Goal: Task Accomplishment & Management: Manage account settings

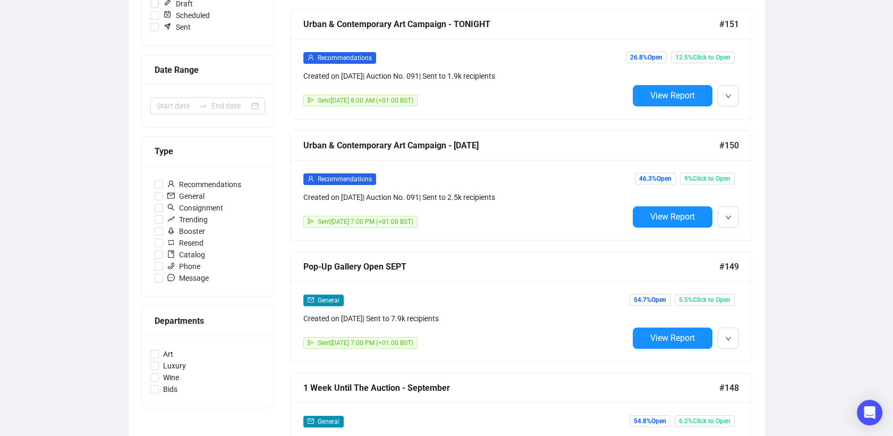
scroll to position [187, 0]
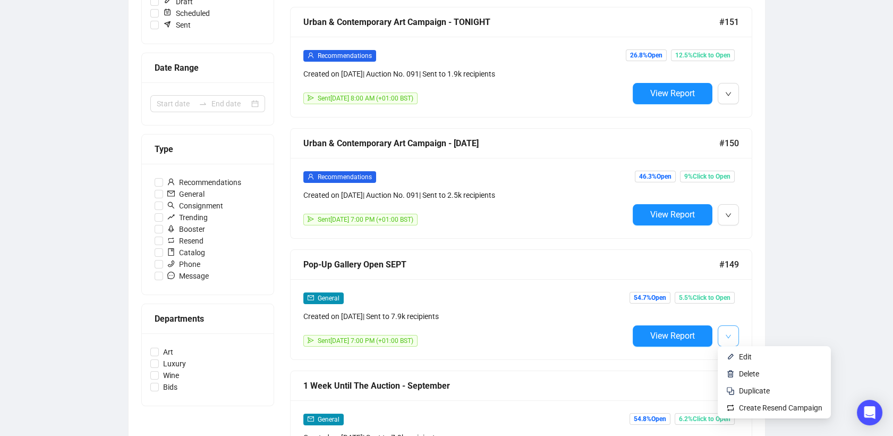
click at [732, 331] on button "button" at bounding box center [728, 335] width 21 height 21
click at [766, 398] on li "Duplicate" at bounding box center [774, 390] width 109 height 17
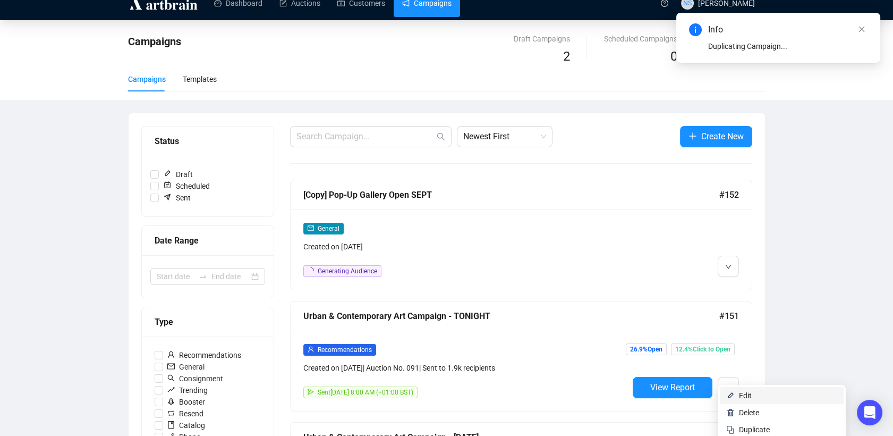
scroll to position [11, 0]
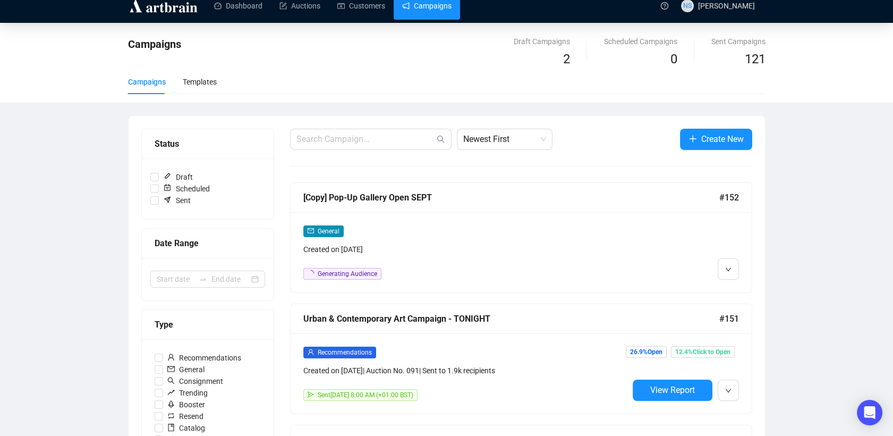
click at [689, 241] on div at bounding box center [684, 252] width 111 height 55
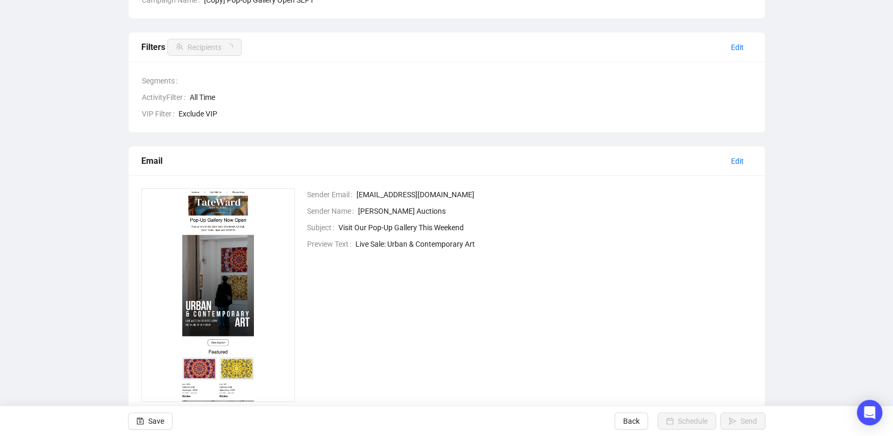
scroll to position [134, 0]
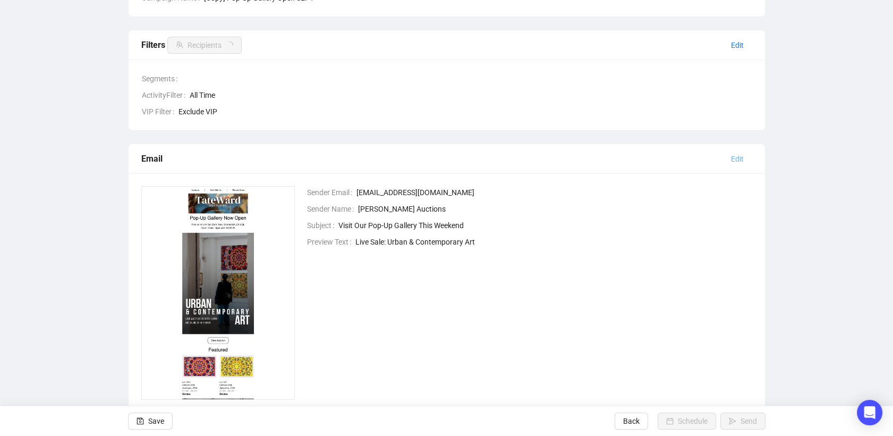
click at [741, 162] on span "Edit" at bounding box center [737, 159] width 13 height 12
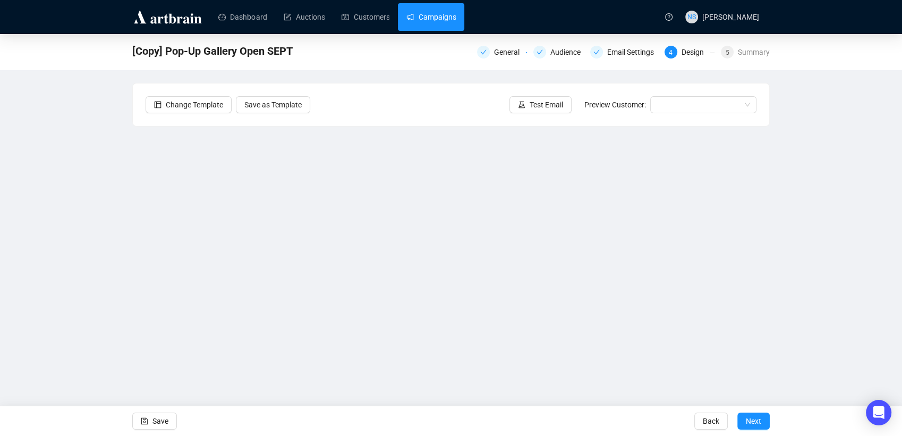
click at [430, 16] on link "Campaigns" at bounding box center [431, 17] width 49 height 28
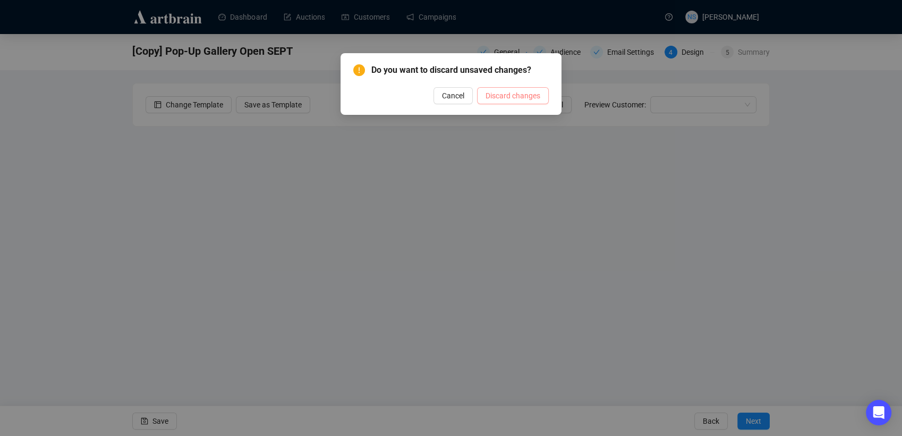
click at [512, 100] on span "Discard changes" at bounding box center [513, 96] width 55 height 12
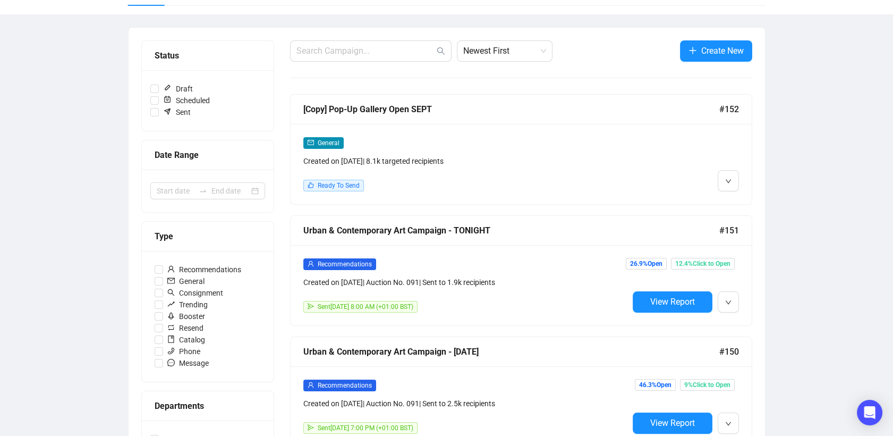
scroll to position [99, 0]
click at [732, 302] on button "button" at bounding box center [728, 302] width 21 height 21
click at [732, 294] on button "button" at bounding box center [728, 302] width 21 height 21
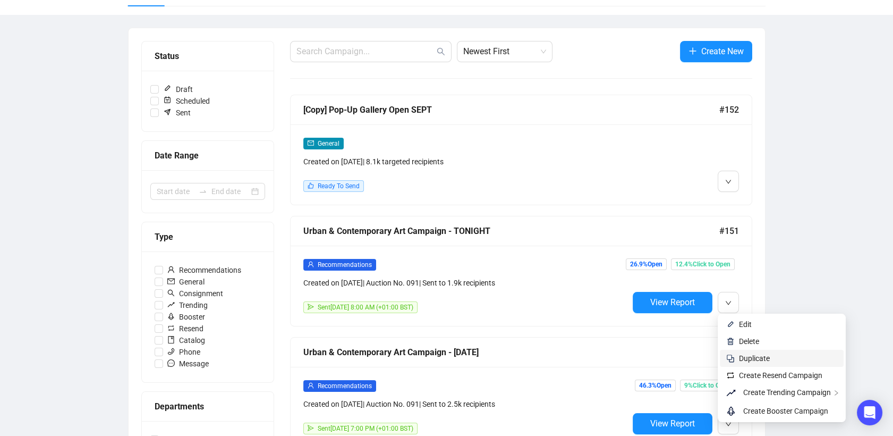
click at [757, 360] on span "Duplicate" at bounding box center [754, 358] width 31 height 9
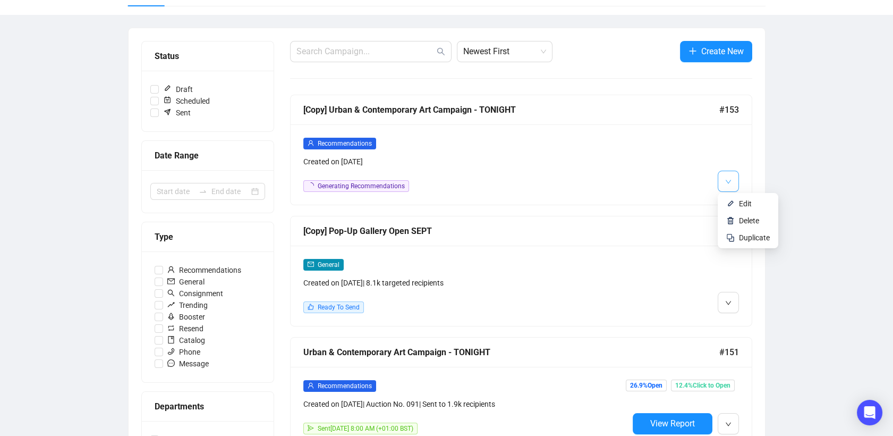
click at [733, 182] on button "button" at bounding box center [728, 181] width 21 height 21
click at [736, 202] on li "Edit" at bounding box center [748, 203] width 56 height 17
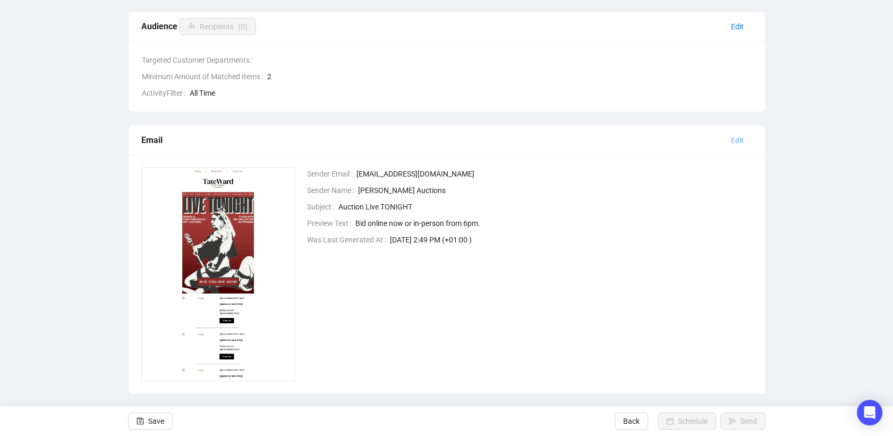
scroll to position [267, 0]
click at [740, 140] on span "Edit" at bounding box center [737, 140] width 13 height 12
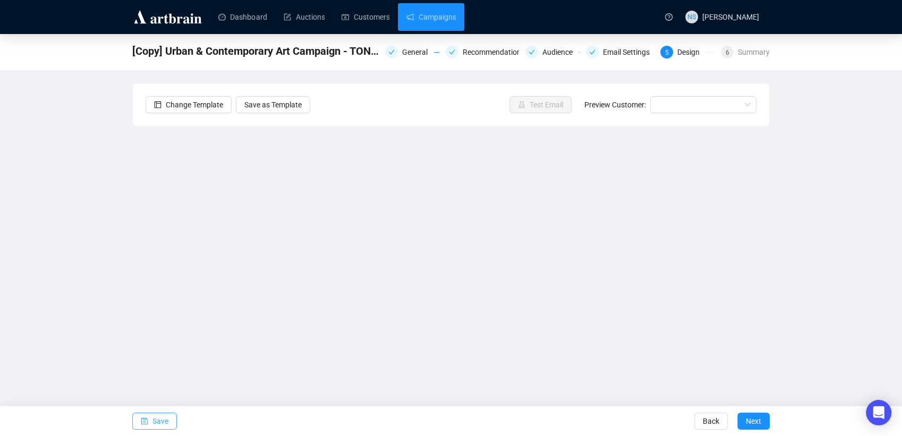
click at [165, 421] on span "Save" at bounding box center [161, 421] width 16 height 30
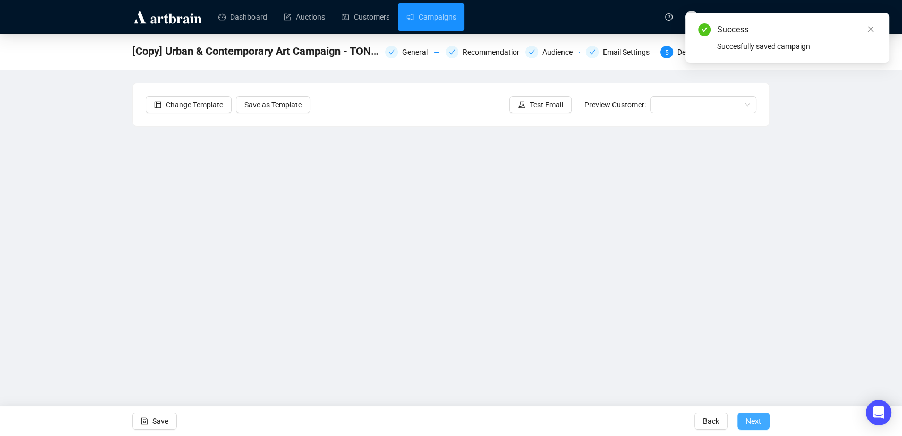
click at [744, 424] on button "Next" at bounding box center [754, 420] width 32 height 17
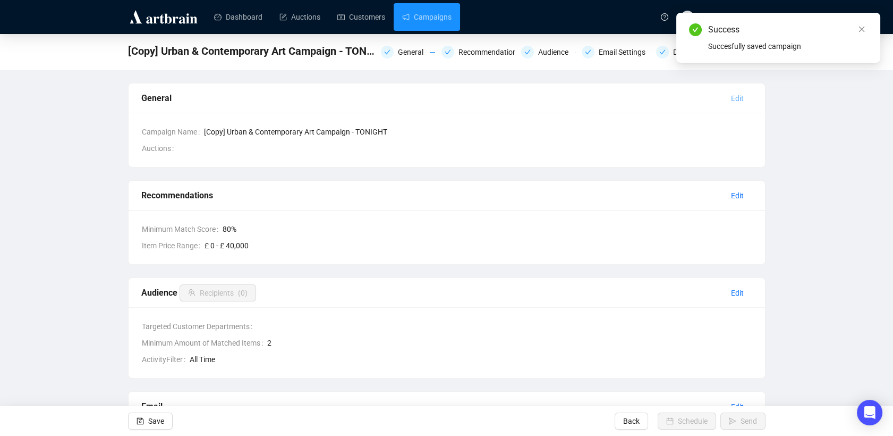
click at [744, 96] on span "Edit" at bounding box center [737, 98] width 13 height 12
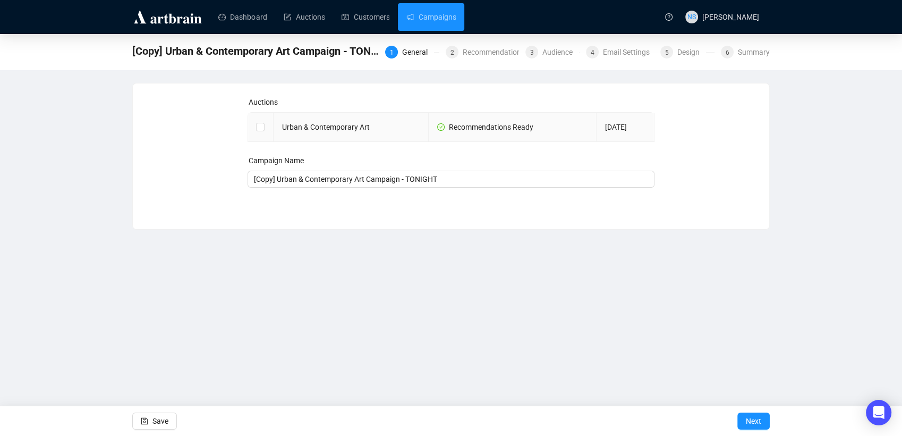
click at [254, 130] on td at bounding box center [261, 127] width 26 height 29
click at [263, 127] on input "checkbox" at bounding box center [259, 126] width 7 height 7
checkbox input "true"
type input "Urban & Contemporary Art Campaign"
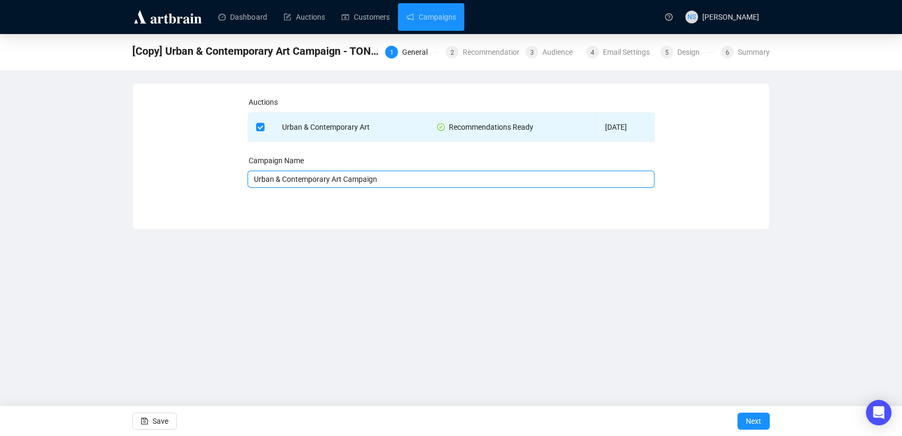
click at [433, 181] on input "Urban & Contemporary Art Campaign" at bounding box center [452, 179] width 408 height 17
click at [761, 426] on span "Next" at bounding box center [753, 421] width 15 height 30
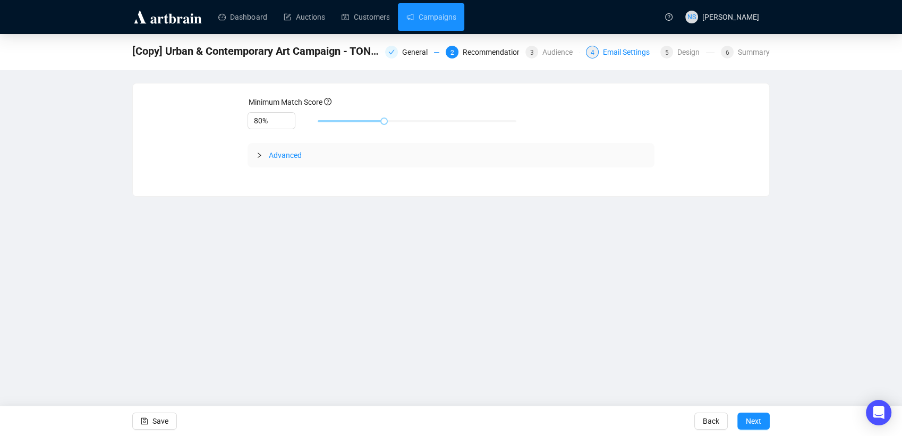
click at [628, 51] on div "Email Settings" at bounding box center [629, 52] width 53 height 13
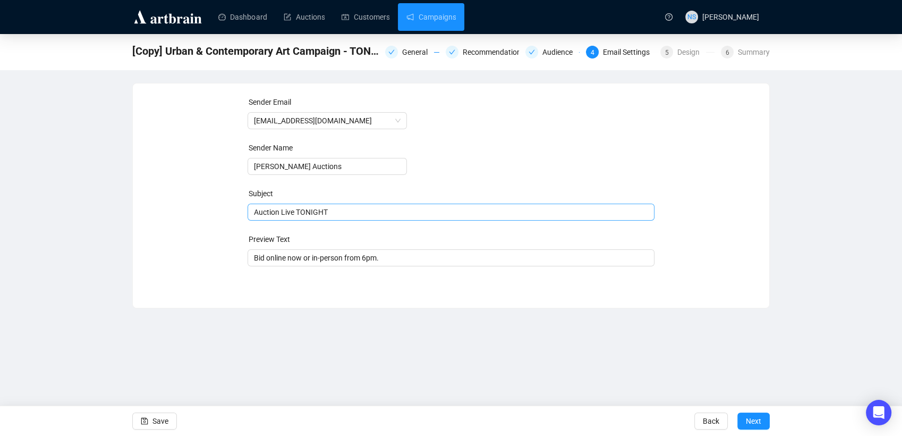
click at [314, 212] on span "Auction Live TONIGHT" at bounding box center [452, 212] width 408 height 9
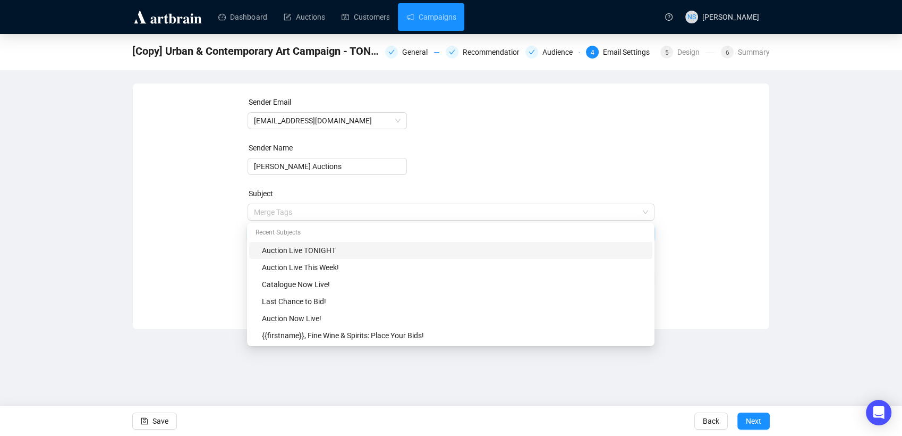
click at [314, 212] on input "search" at bounding box center [446, 212] width 385 height 16
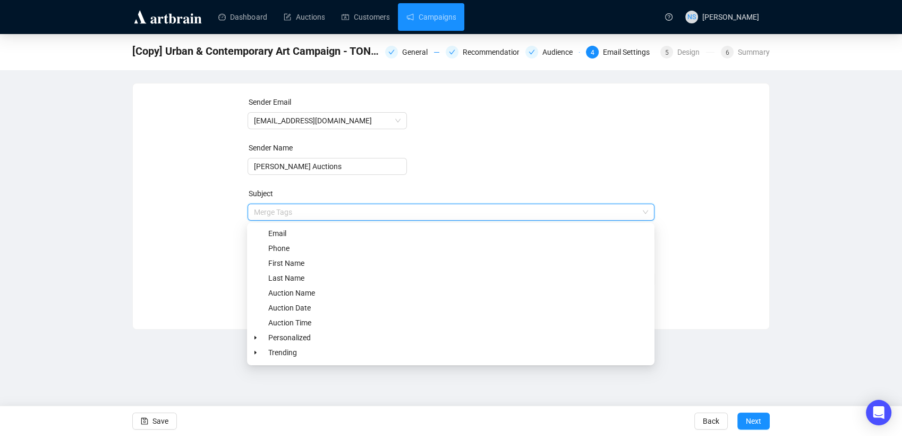
click at [185, 256] on div "Sender Email [EMAIL_ADDRESS][DOMAIN_NAME] Sender Name [PERSON_NAME] Auctions Su…" at bounding box center [451, 198] width 611 height 204
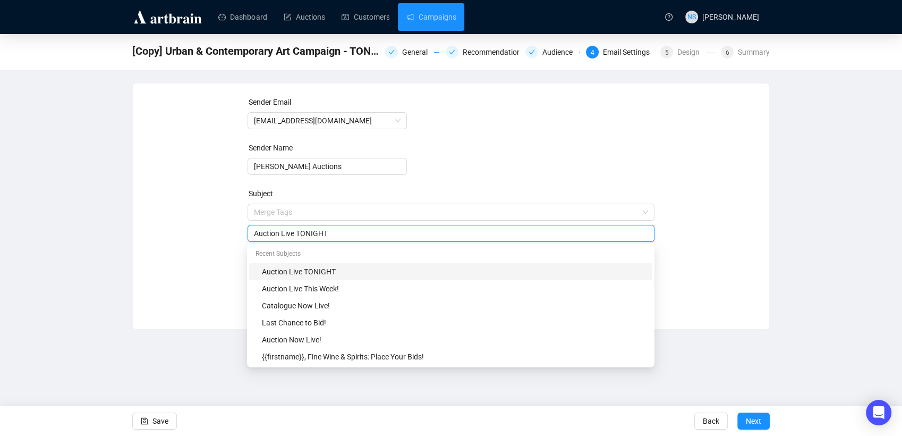
click at [309, 235] on input "Auction Live TONIGHT" at bounding box center [451, 233] width 395 height 12
type input "Auction Live in 3 Hours"
click at [217, 233] on div "Sender Email [EMAIL_ADDRESS][DOMAIN_NAME] Sender Name [PERSON_NAME] Auctions Su…" at bounding box center [451, 198] width 611 height 204
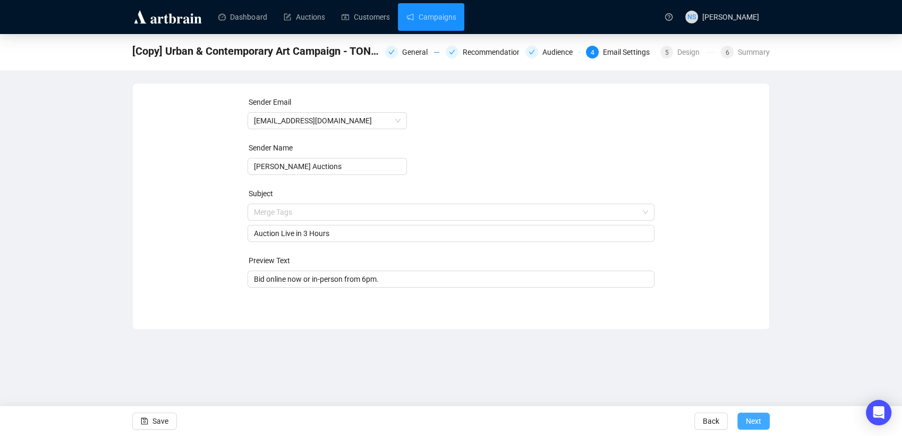
click at [748, 418] on span "Next" at bounding box center [753, 421] width 15 height 30
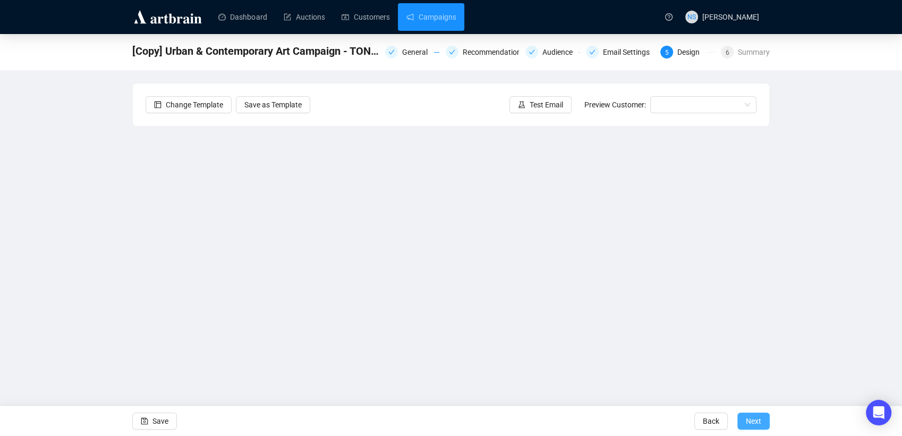
click at [750, 426] on span "Next" at bounding box center [753, 421] width 15 height 30
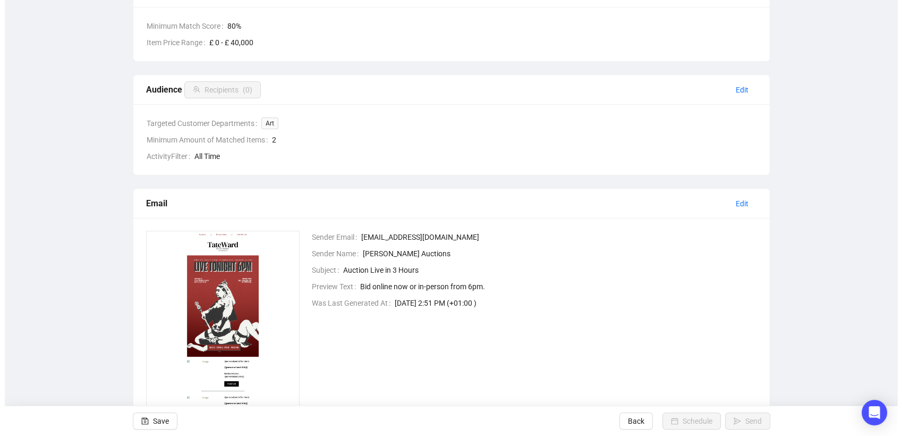
scroll to position [277, 0]
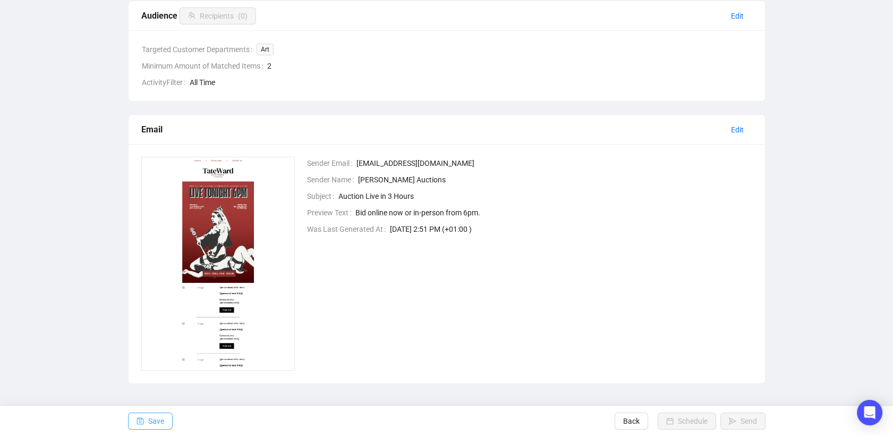
click at [149, 412] on span "Save" at bounding box center [156, 421] width 16 height 30
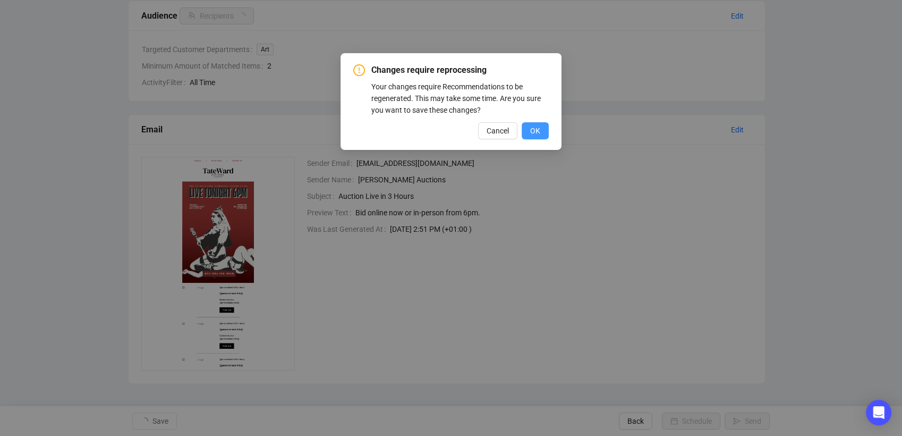
click at [542, 129] on button "OK" at bounding box center [535, 130] width 27 height 17
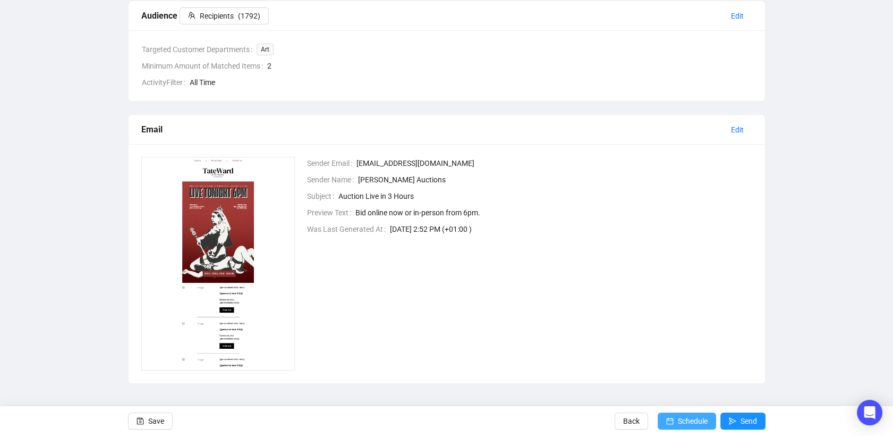
click at [683, 421] on span "Schedule" at bounding box center [693, 421] width 30 height 30
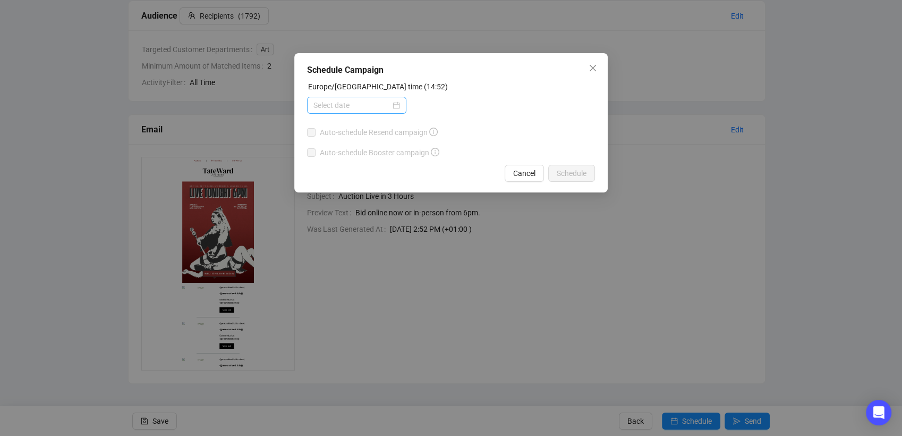
click at [401, 111] on div at bounding box center [356, 105] width 99 height 17
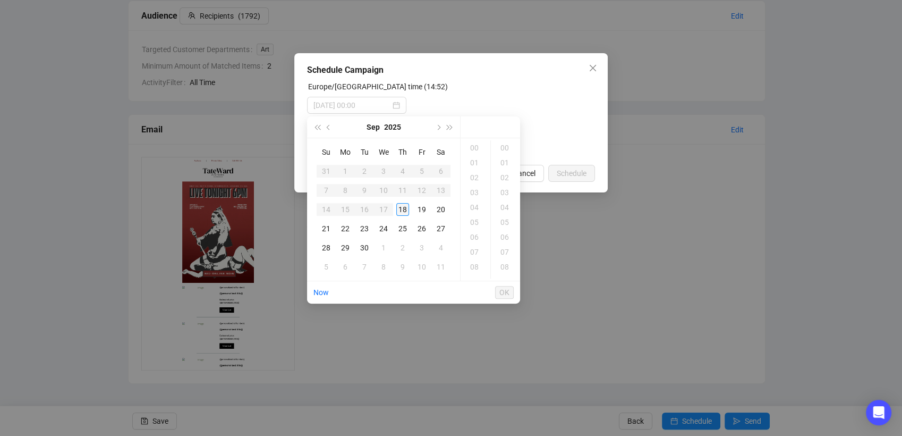
click at [404, 208] on div "18" at bounding box center [402, 209] width 13 height 13
click at [477, 149] on div "15" at bounding box center [476, 147] width 26 height 15
click at [508, 149] on div "00" at bounding box center [506, 147] width 26 height 15
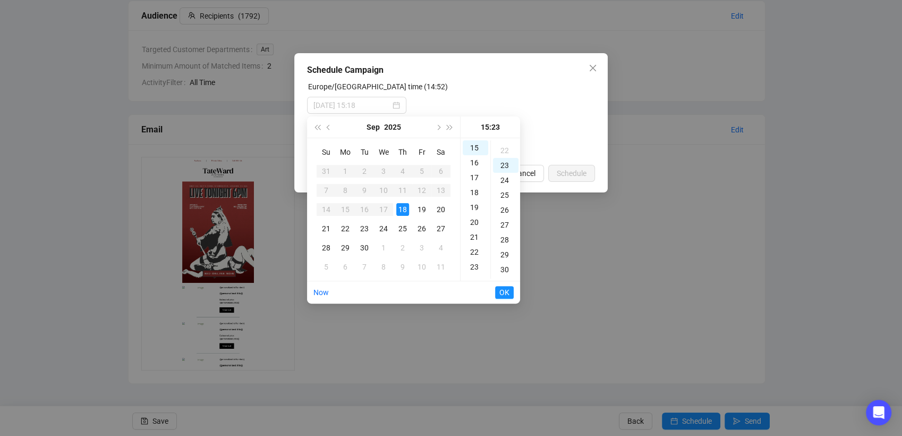
scroll to position [325, 0]
click at [507, 268] on div "30" at bounding box center [506, 268] width 26 height 15
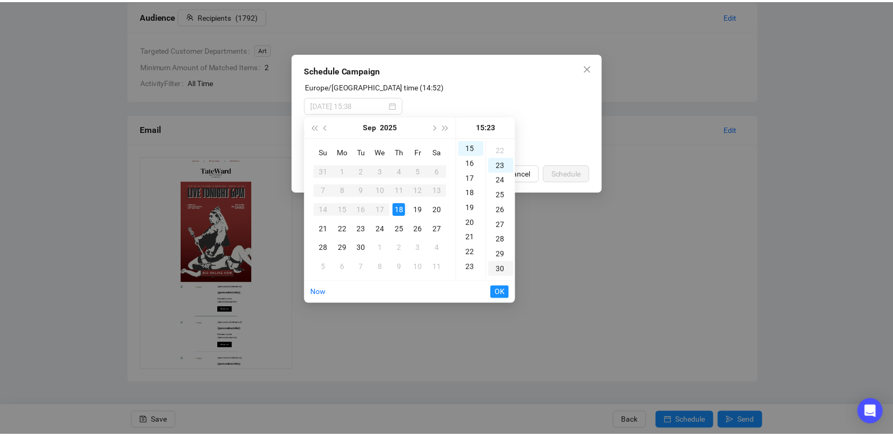
scroll to position [446, 0]
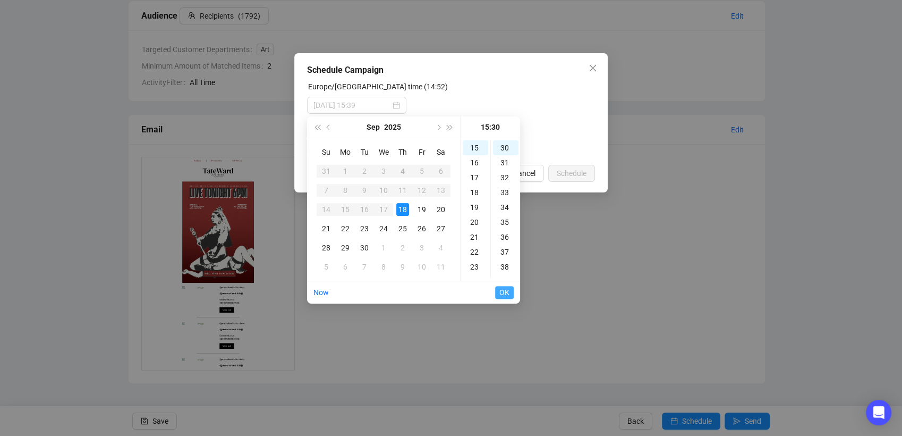
type input "[DATE] 15:30"
click at [505, 300] on span "OK" at bounding box center [505, 292] width 10 height 20
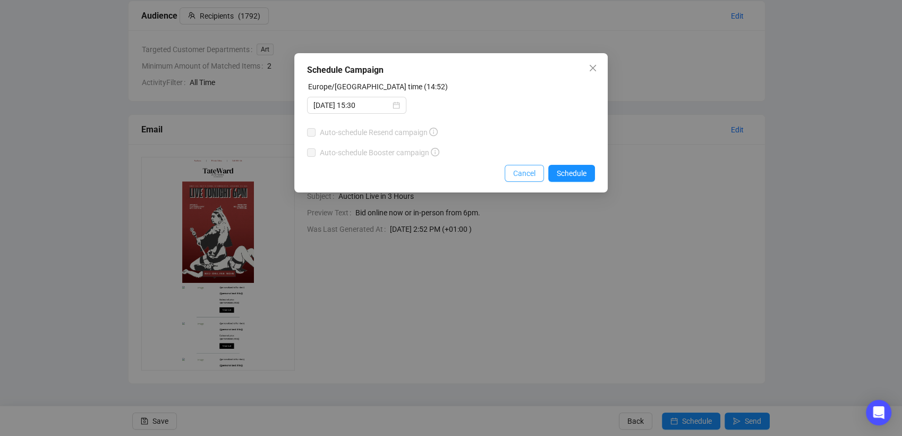
click at [529, 171] on span "Cancel" at bounding box center [524, 173] width 22 height 12
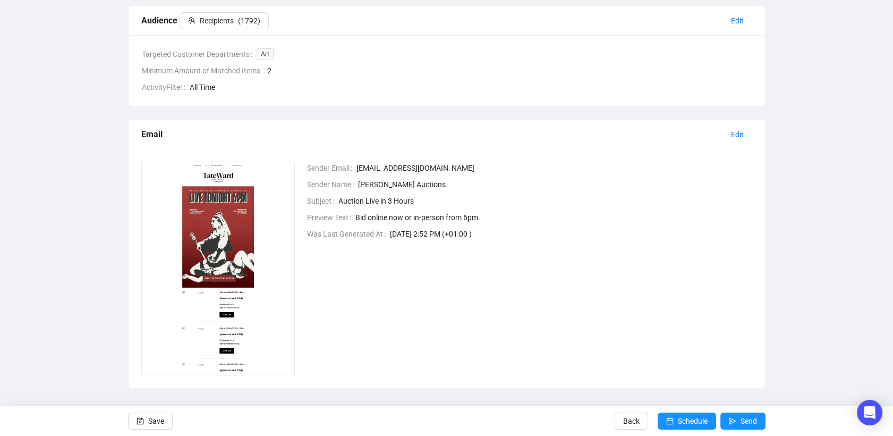
scroll to position [273, 0]
click at [733, 135] on span "Edit" at bounding box center [737, 134] width 13 height 12
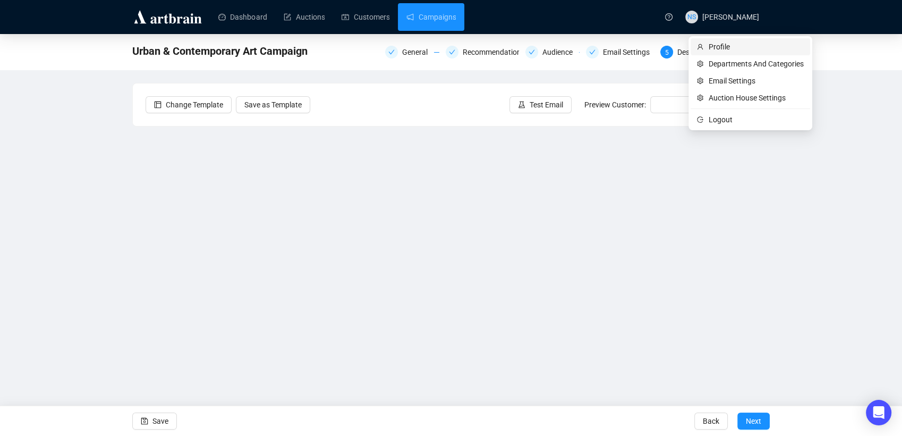
click at [745, 45] on span "Profile" at bounding box center [756, 47] width 95 height 12
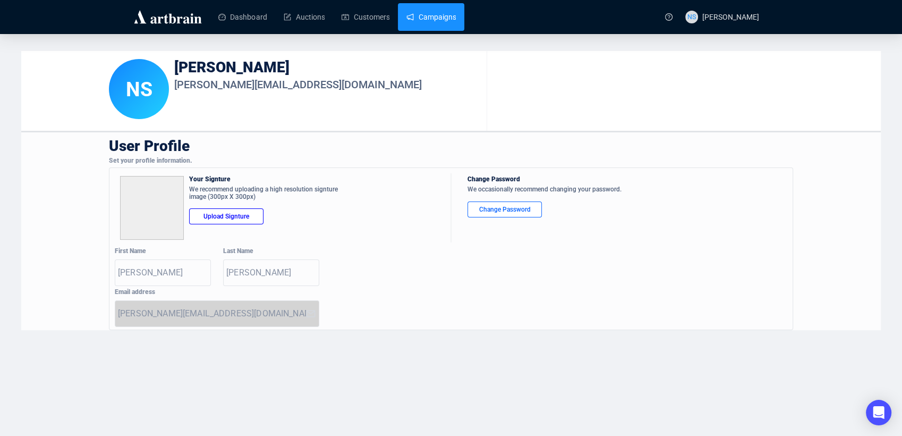
click at [407, 15] on link "Campaigns" at bounding box center [431, 17] width 49 height 28
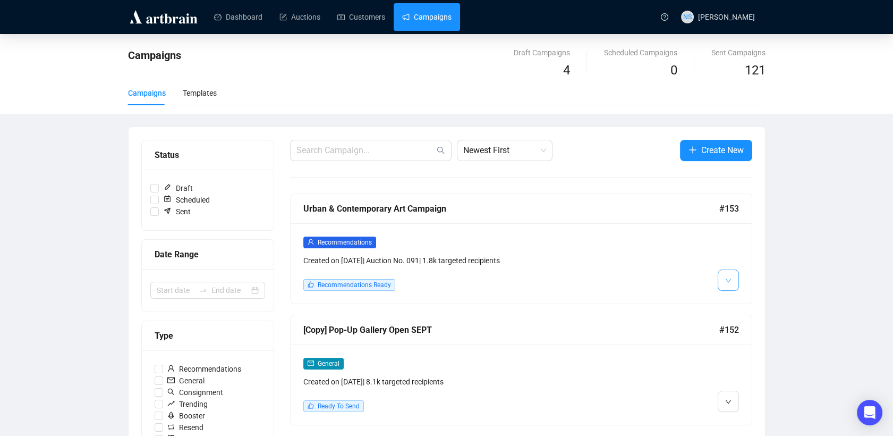
click at [725, 280] on icon "down" at bounding box center [728, 280] width 6 height 6
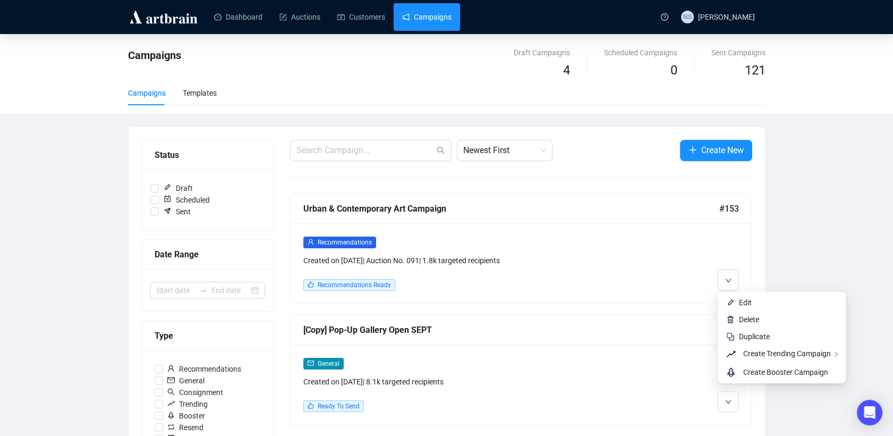
click at [602, 264] on div "Created on [DATE] | Auction No. 091 | 1.8k targeted recipients" at bounding box center [465, 261] width 325 height 12
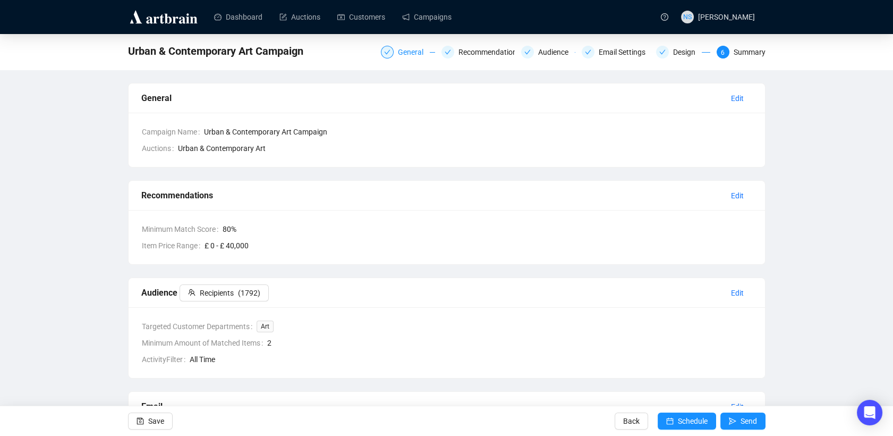
click at [404, 46] on div "General" at bounding box center [414, 52] width 32 height 13
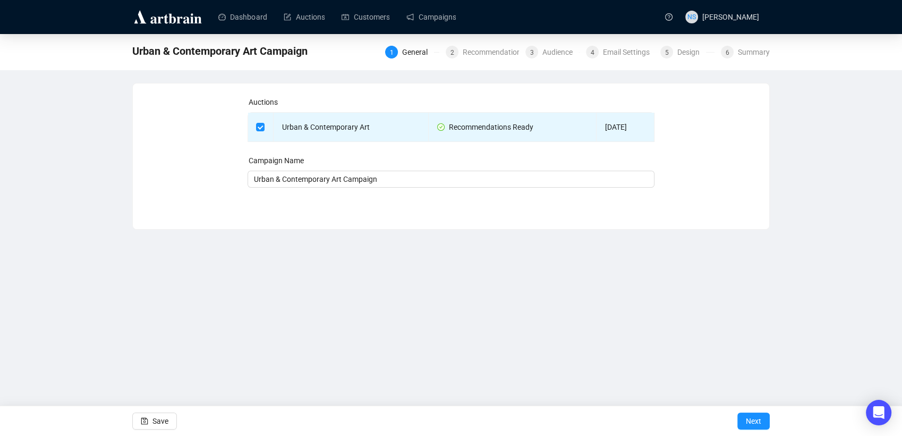
click at [490, 58] on div "1 General 2 Recommendations 3 Audience 4 Email Settings 5 Design 6 Summary" at bounding box center [577, 51] width 385 height 17
click at [473, 49] on div "Recommendations" at bounding box center [497, 52] width 69 height 13
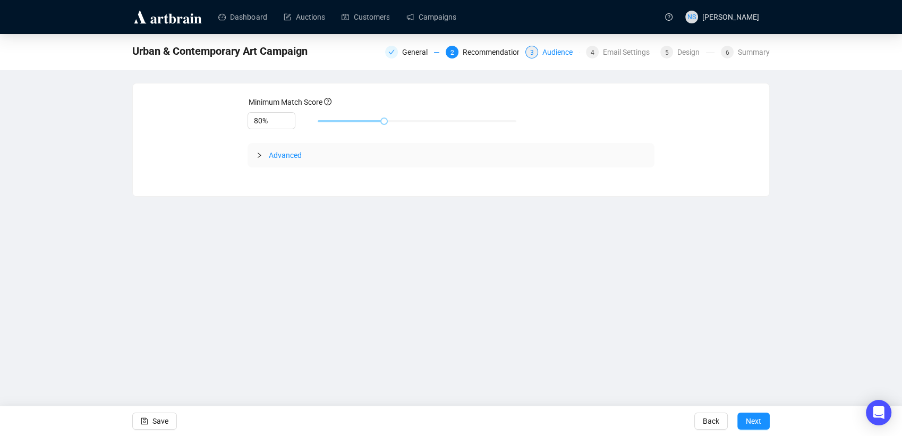
click at [536, 49] on div "3" at bounding box center [532, 52] width 13 height 13
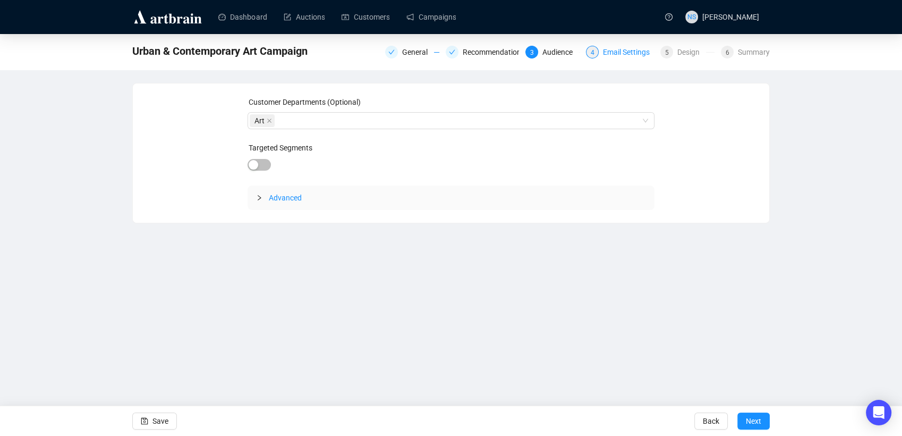
click at [624, 54] on div "Email Settings" at bounding box center [629, 52] width 53 height 13
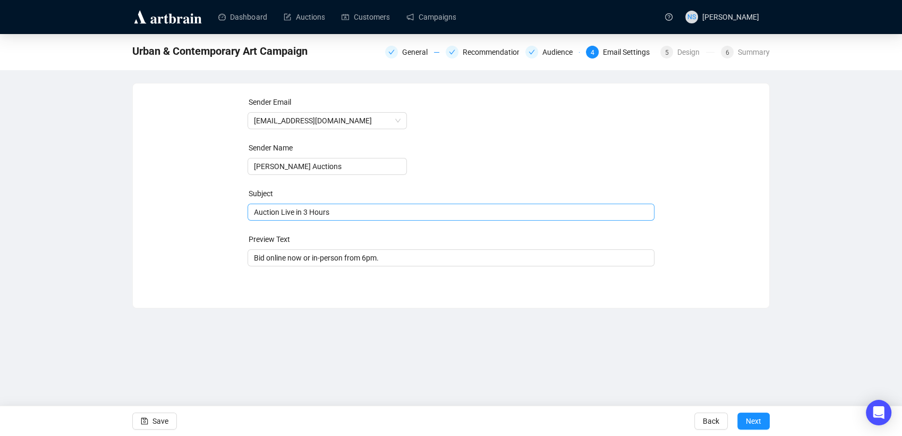
click at [309, 213] on span "Auction Live in 3 Hours" at bounding box center [452, 212] width 408 height 9
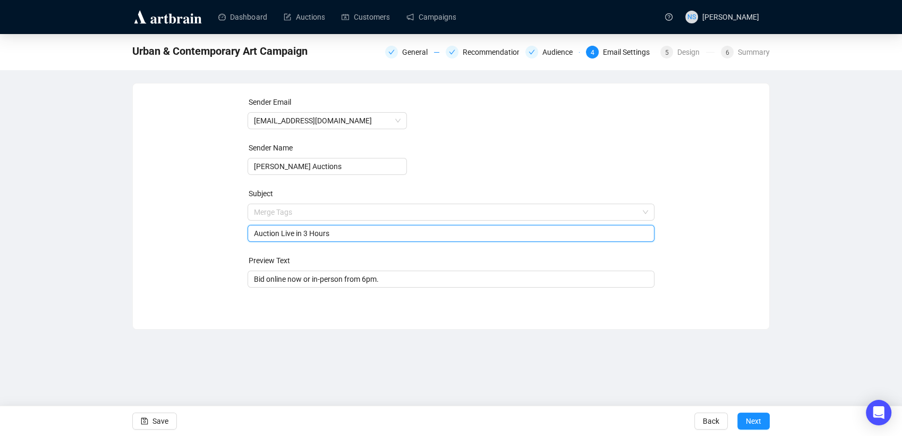
click at [155, 236] on div "Sender Email [EMAIL_ADDRESS][DOMAIN_NAME] Sender Name [PERSON_NAME] Auctions Su…" at bounding box center [451, 198] width 611 height 204
click at [296, 232] on input "Auction Live in 3 Hours" at bounding box center [451, 233] width 395 height 12
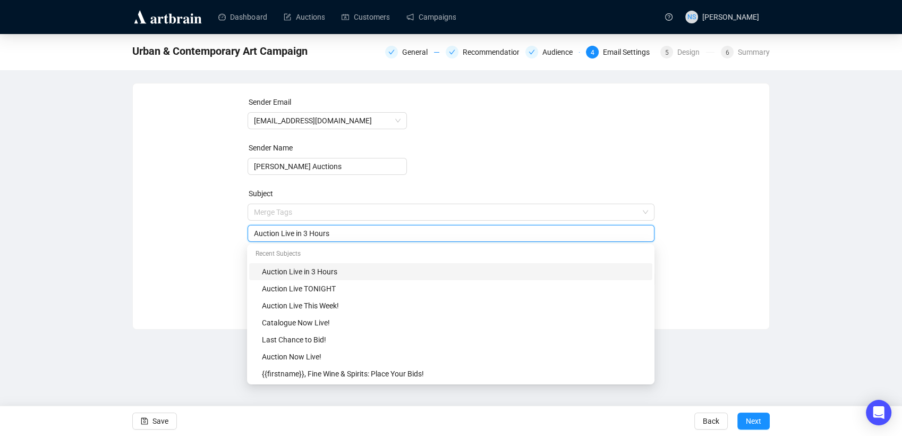
click at [301, 233] on input "Auction Live in 3 Hours" at bounding box center [451, 233] width 395 height 12
drag, startPoint x: 303, startPoint y: 233, endPoint x: 247, endPoint y: 233, distance: 56.3
click at [248, 233] on div "Auction Live in Less Than 3 Hours" at bounding box center [452, 233] width 408 height 17
click at [213, 263] on div "Sender Email [EMAIL_ADDRESS][DOMAIN_NAME] Sender Name [PERSON_NAME] Auctions Su…" at bounding box center [451, 198] width 611 height 204
click at [255, 232] on input "Less Than 3 Hours To Go!" at bounding box center [451, 233] width 395 height 12
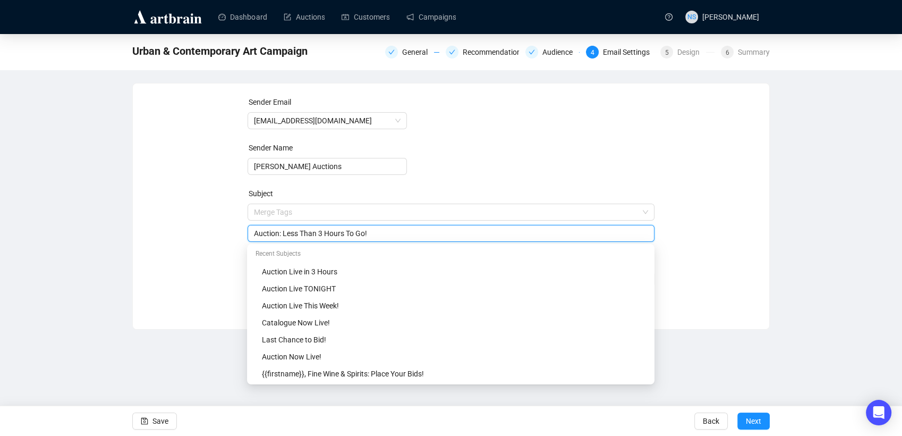
type input "Auction: Less Than 3 Hours To Go!"
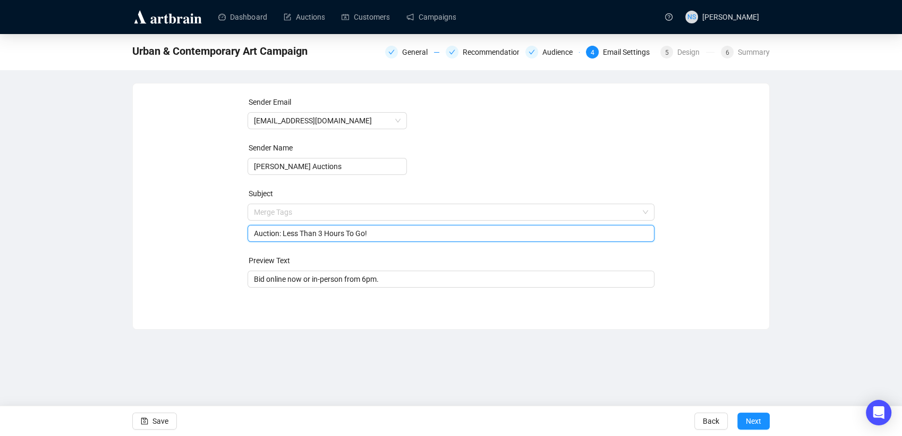
click at [743, 224] on div "Sender Email [EMAIL_ADDRESS][DOMAIN_NAME] Sender Name [PERSON_NAME] Auctions Su…" at bounding box center [451, 198] width 611 height 204
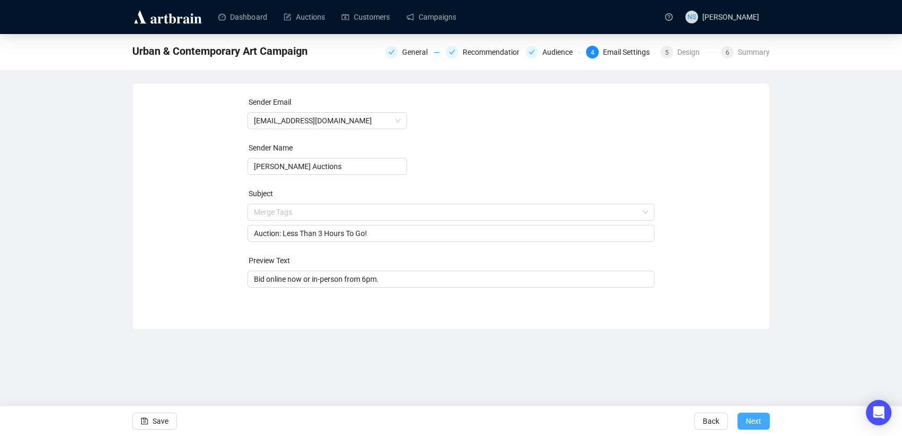
click at [752, 421] on span "Next" at bounding box center [753, 421] width 15 height 30
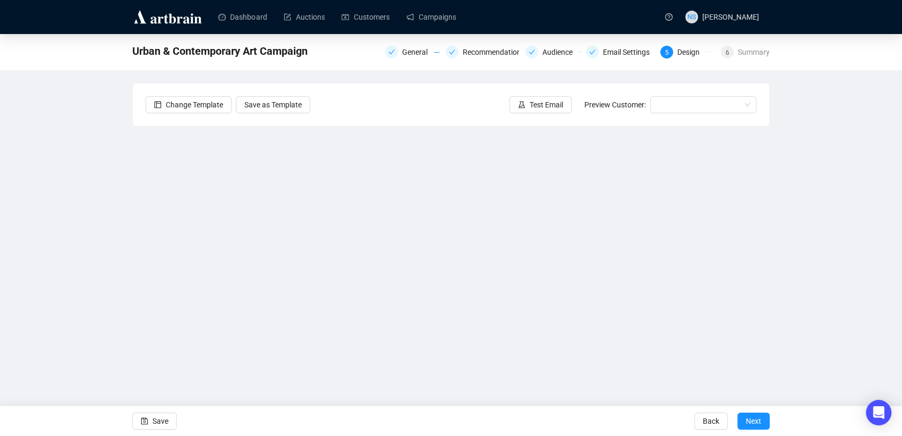
click at [752, 421] on span "Next" at bounding box center [753, 421] width 15 height 30
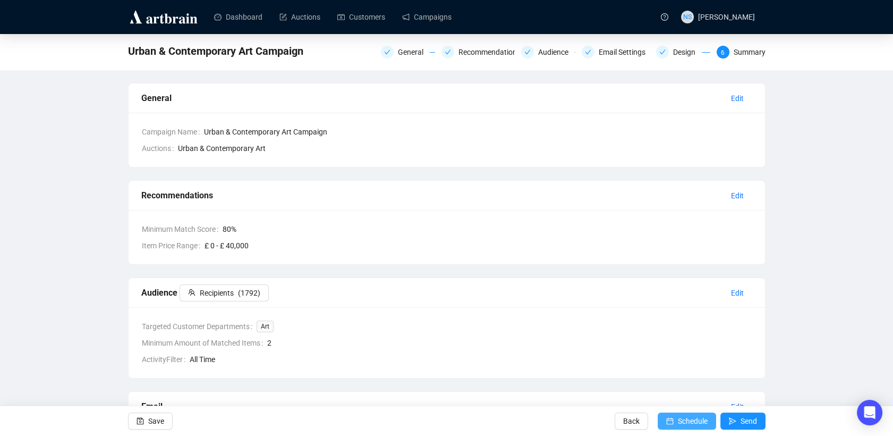
click at [681, 423] on span "Schedule" at bounding box center [693, 421] width 30 height 30
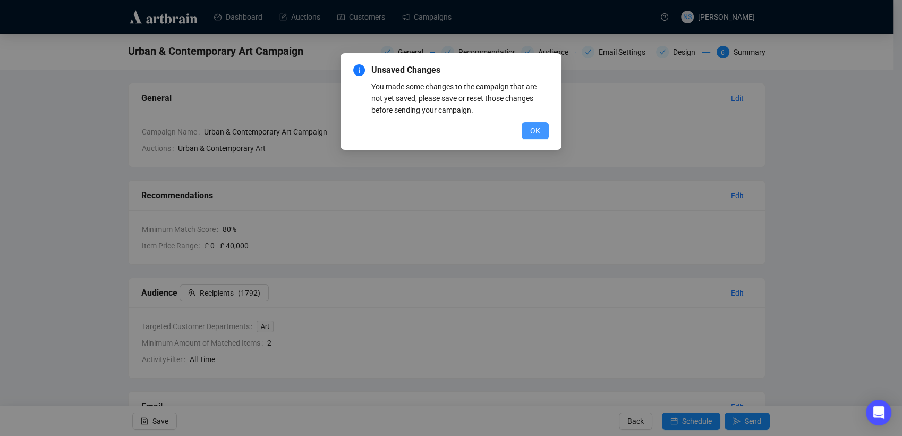
click at [534, 132] on span "OK" at bounding box center [535, 131] width 10 height 12
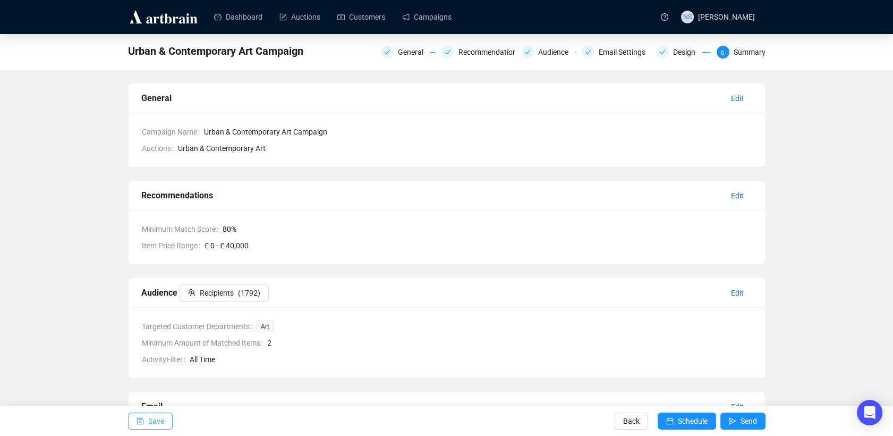
click at [161, 422] on span "Save" at bounding box center [156, 421] width 16 height 30
click at [688, 416] on span "Schedule" at bounding box center [693, 421] width 30 height 30
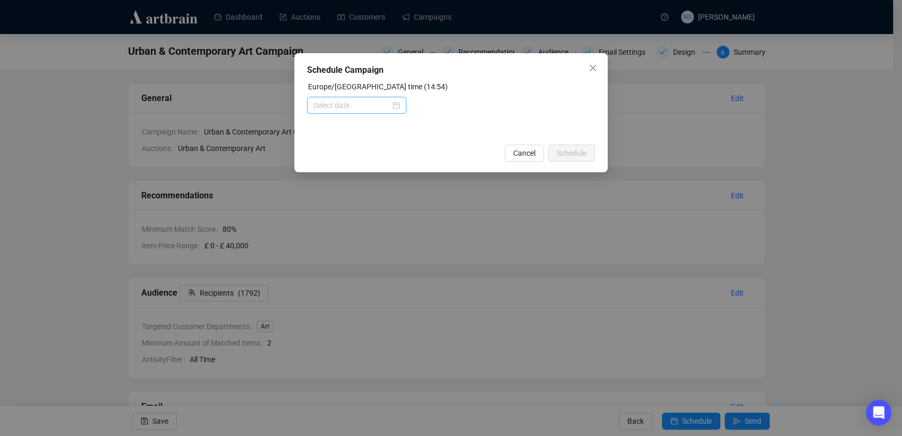
click at [399, 108] on div at bounding box center [357, 105] width 87 height 12
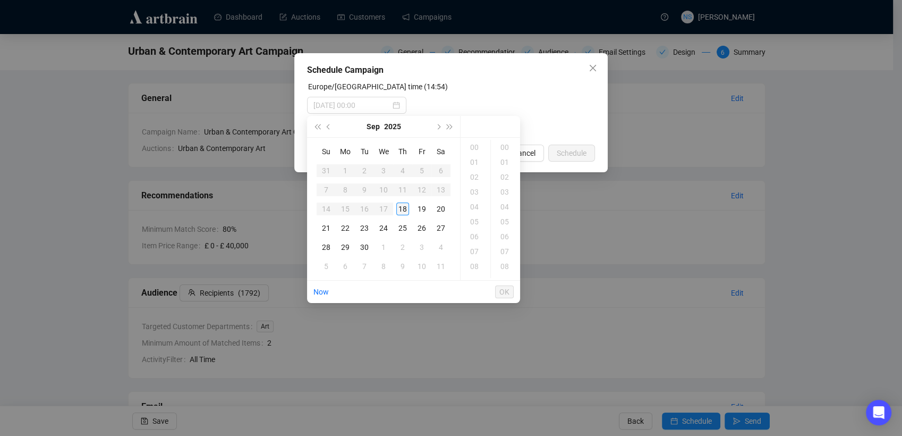
click at [402, 210] on div "18" at bounding box center [402, 208] width 13 height 13
click at [476, 146] on div "15" at bounding box center [476, 147] width 26 height 15
click at [507, 143] on div "30" at bounding box center [506, 142] width 26 height 15
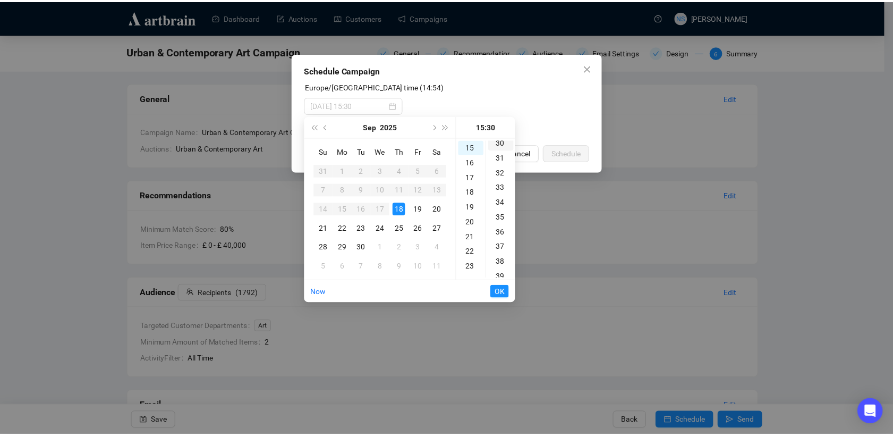
scroll to position [446, 0]
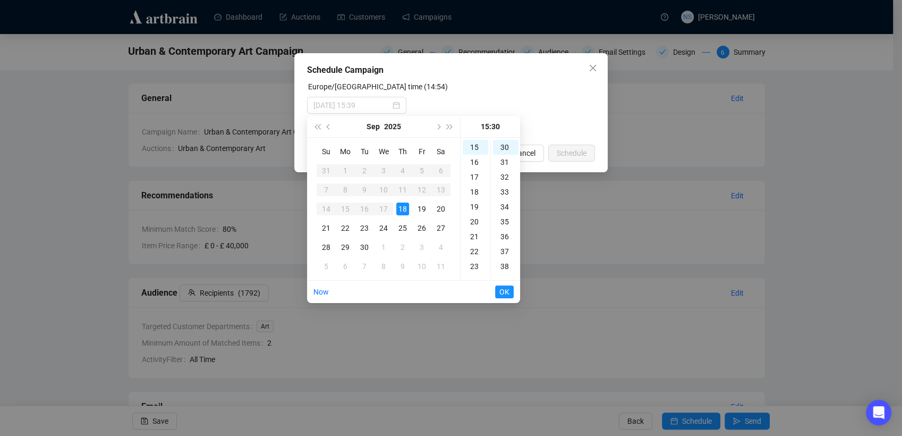
type input "[DATE] 15:30"
click at [505, 296] on span "OK" at bounding box center [505, 292] width 10 height 20
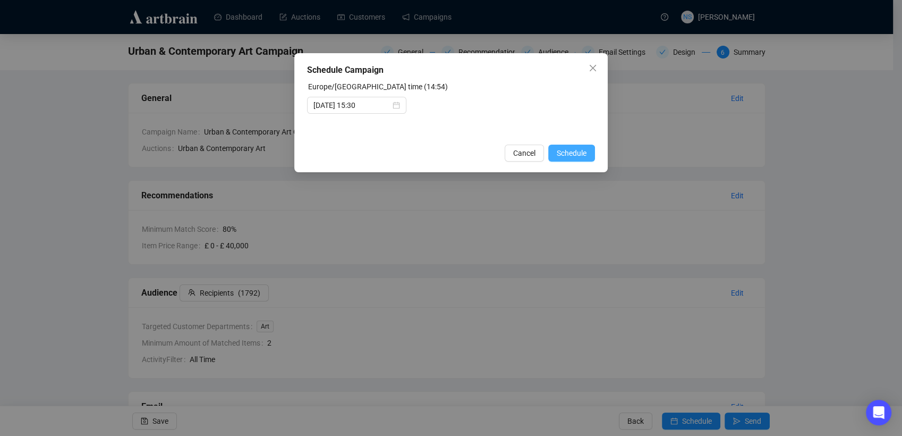
click at [573, 154] on span "Schedule" at bounding box center [572, 153] width 30 height 12
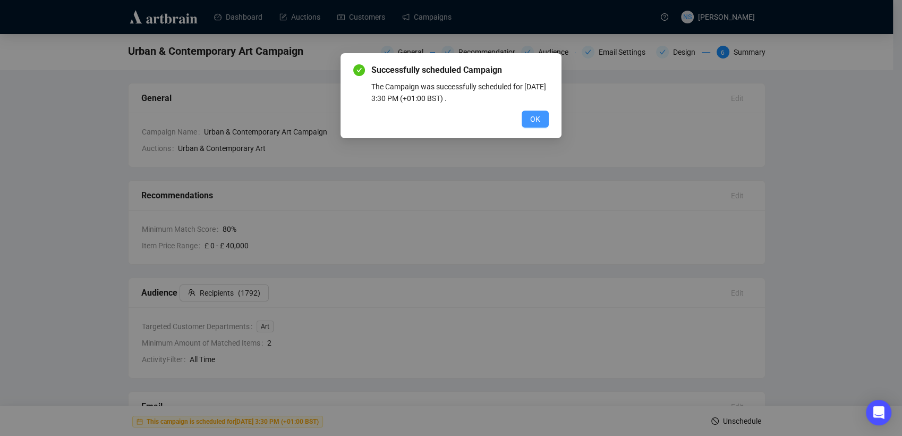
click at [535, 120] on span "OK" at bounding box center [535, 119] width 10 height 12
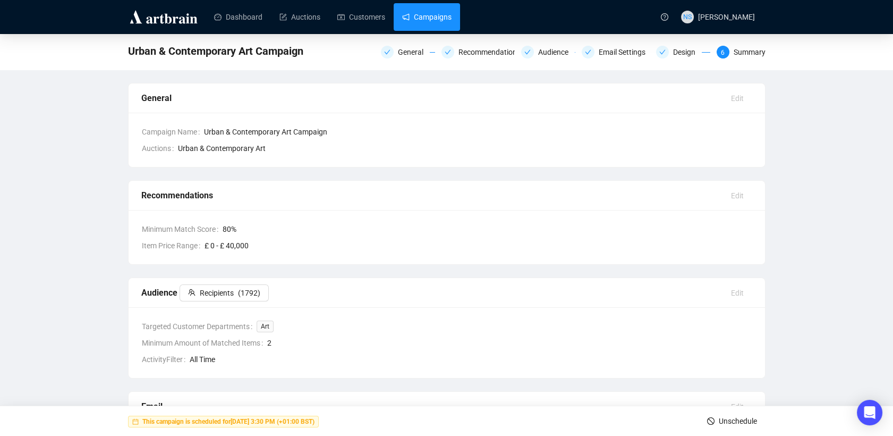
click at [427, 18] on link "Campaigns" at bounding box center [426, 17] width 49 height 28
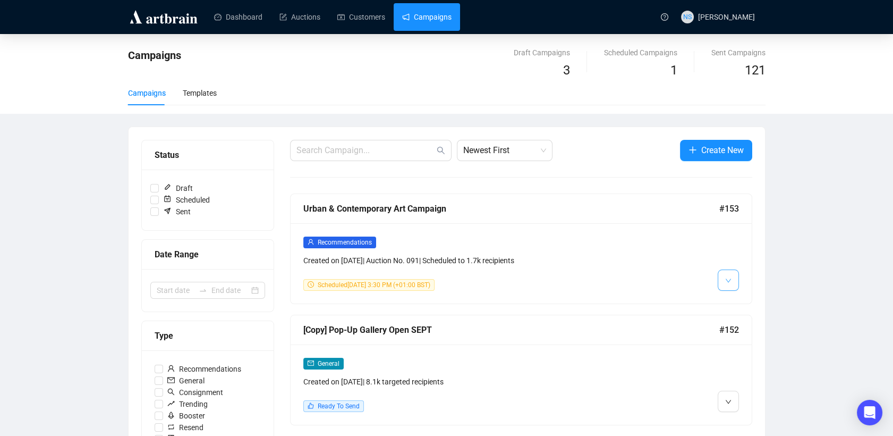
click at [730, 282] on icon "down" at bounding box center [728, 280] width 6 height 6
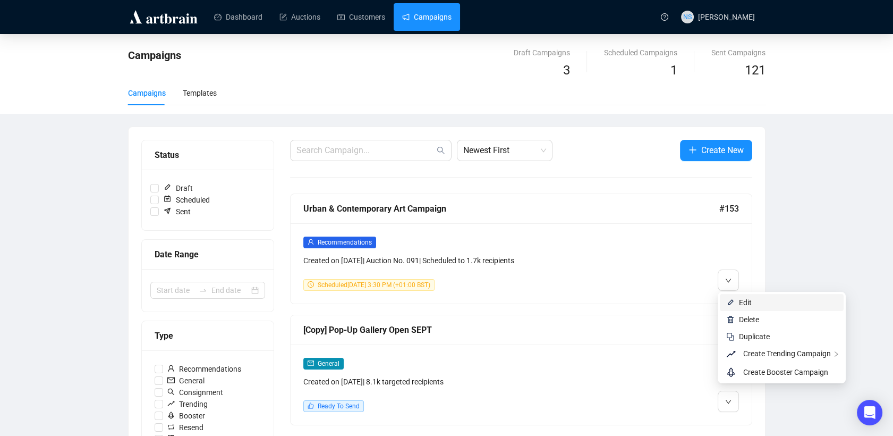
click at [741, 304] on span "Edit" at bounding box center [745, 302] width 13 height 9
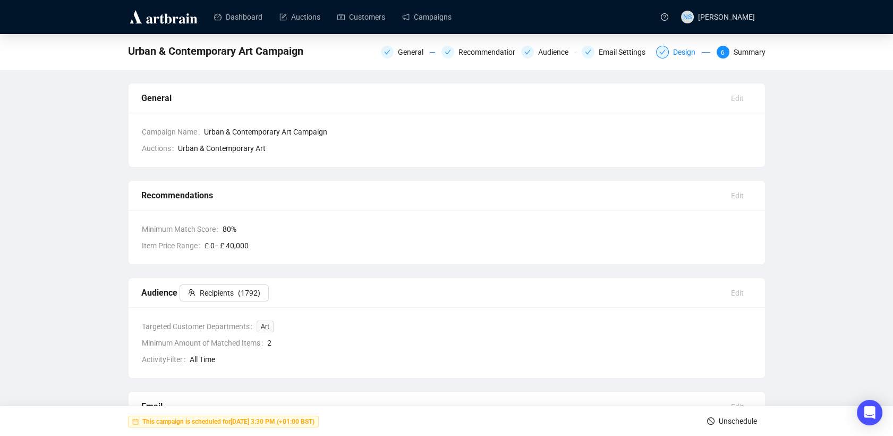
click at [683, 50] on div "Design" at bounding box center [687, 52] width 29 height 13
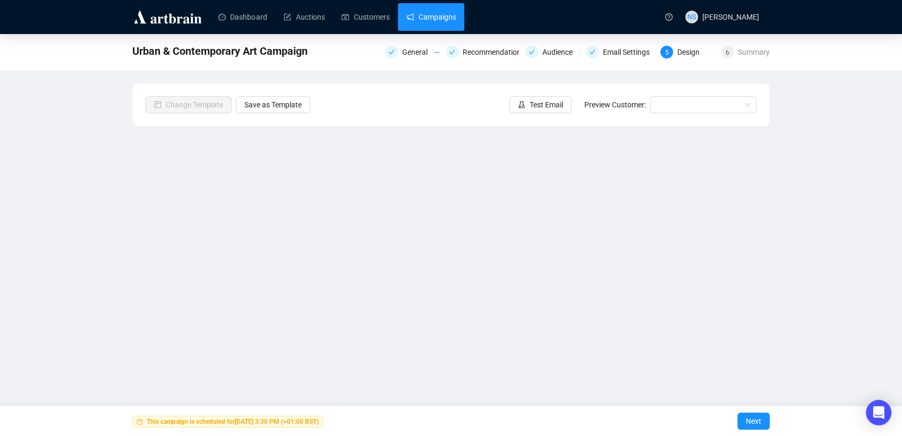
click at [437, 13] on link "Campaigns" at bounding box center [431, 17] width 49 height 28
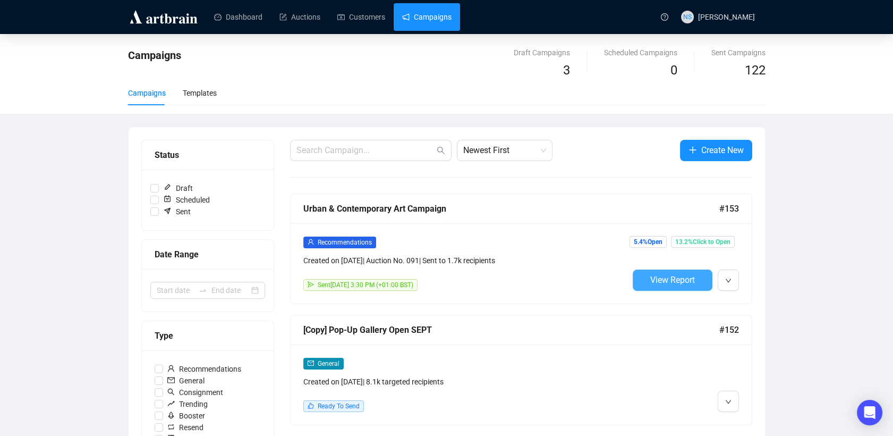
click at [669, 283] on span "View Report" at bounding box center [673, 280] width 45 height 10
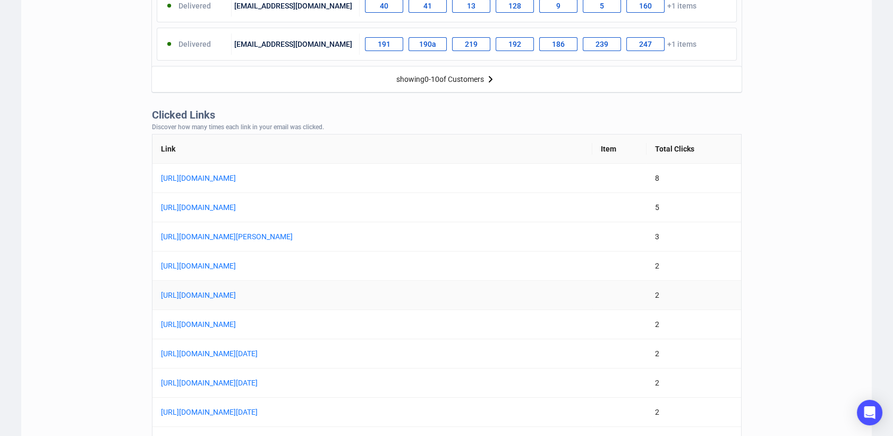
scroll to position [844, 0]
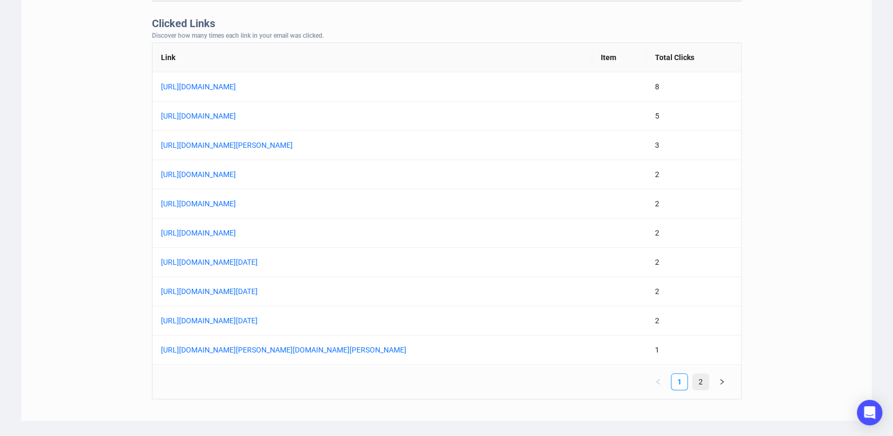
click at [698, 384] on link "2" at bounding box center [701, 382] width 16 height 16
